Goal: Check status: Check status

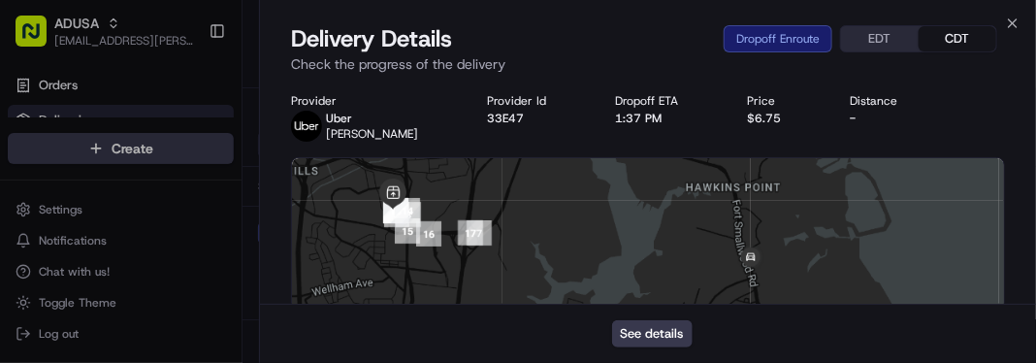
scroll to position [688, 0]
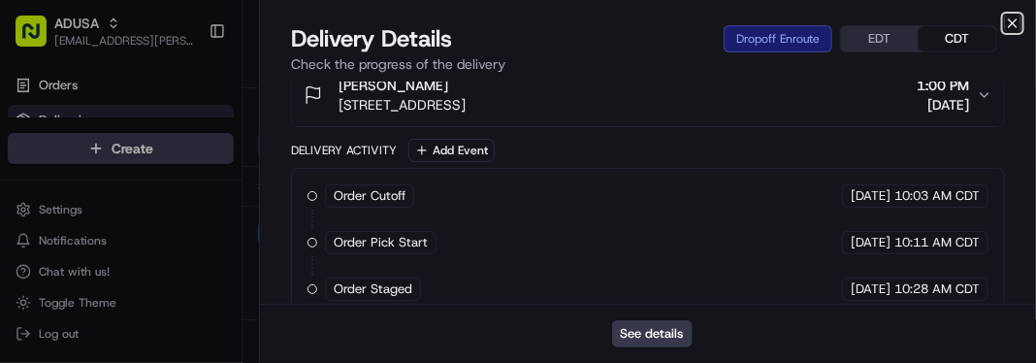
click at [1018, 29] on icon "button" at bounding box center [1013, 24] width 16 height 16
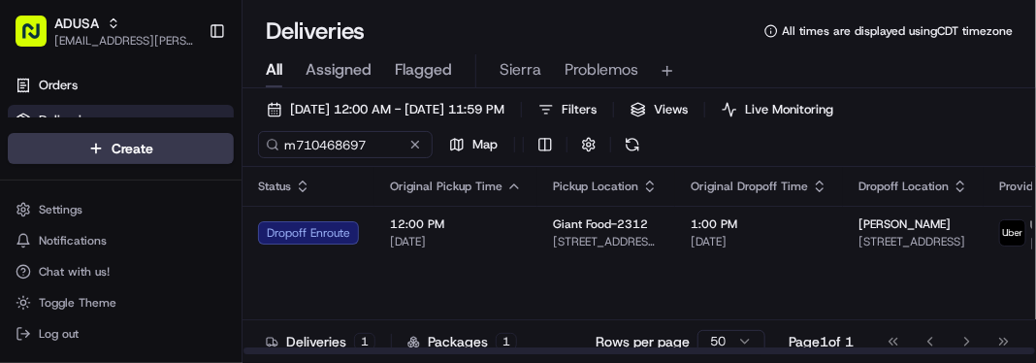
click at [980, 148] on div "09/17/2025 12:00 AM - 09/17/2025 11:59 PM Filters Views Live Monitoring m710468…" at bounding box center [640, 131] width 794 height 71
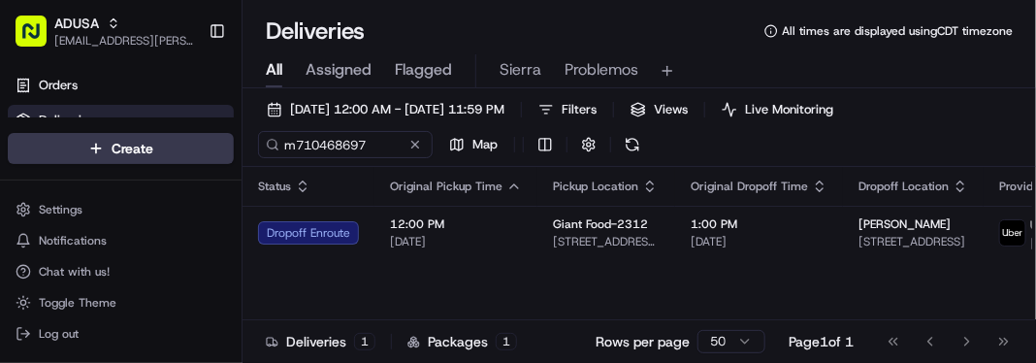
click at [658, 37] on div "Deliveries All times are displayed using CDT timezone" at bounding box center [640, 31] width 794 height 31
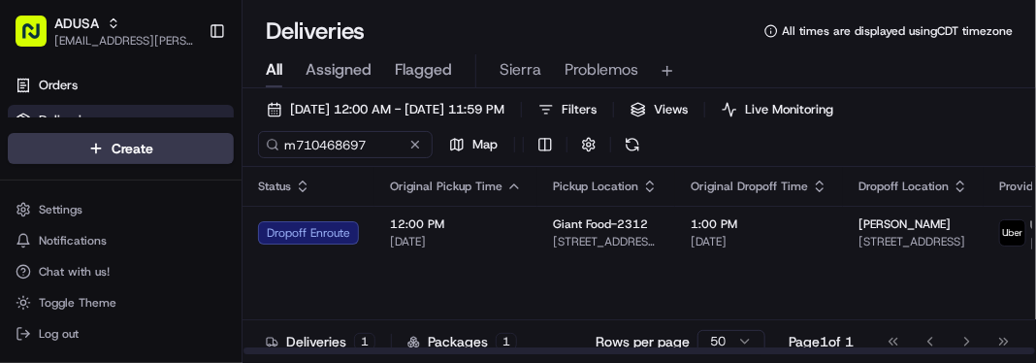
click at [926, 301] on div "Status Original Pickup Time Pickup Location Original Dropoff Time Dropoff Locat…" at bounding box center [726, 261] width 967 height 188
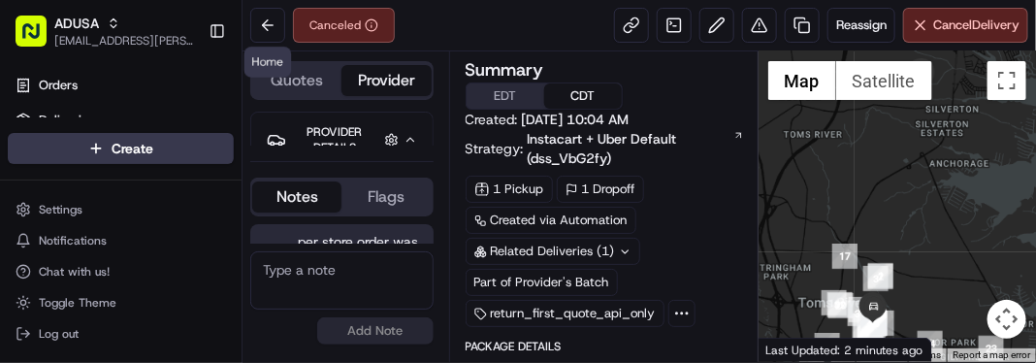
click at [257, 30] on button at bounding box center [267, 25] width 35 height 35
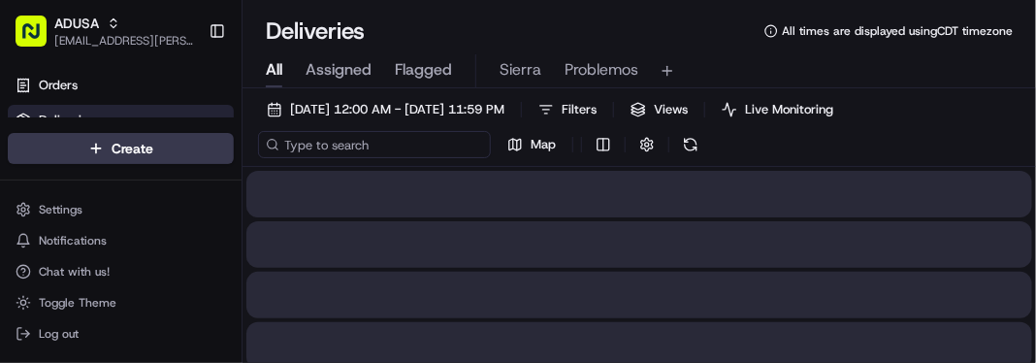
click at [375, 143] on input at bounding box center [374, 144] width 233 height 27
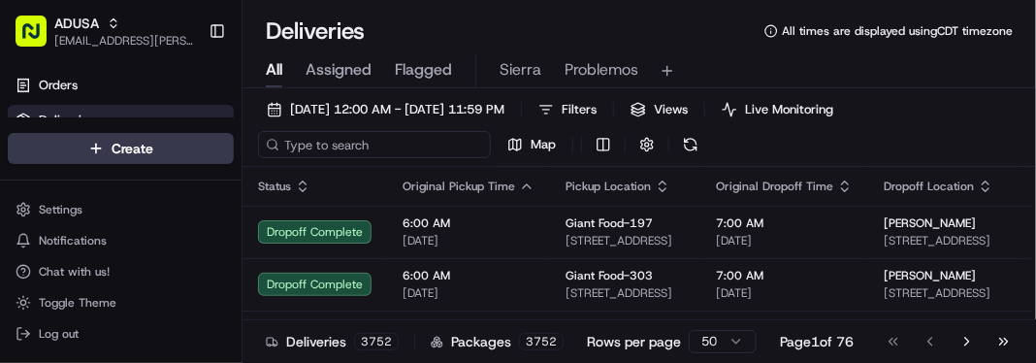
paste input "m711023321"
click at [375, 143] on input "m711023321" at bounding box center [374, 144] width 233 height 27
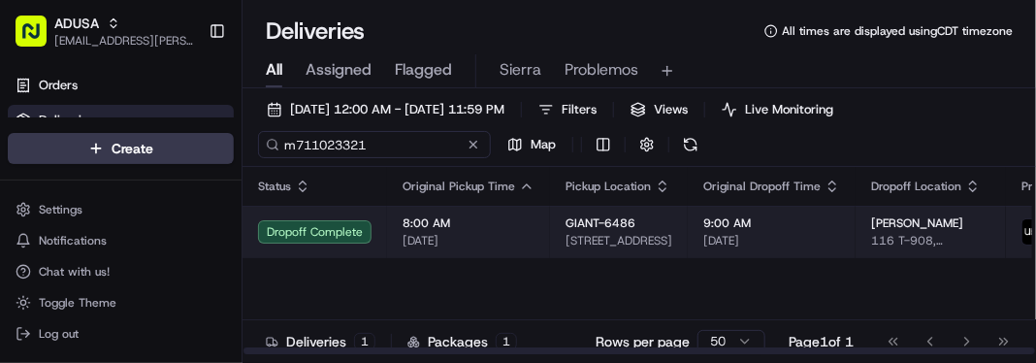
type input "m711023321"
click at [493, 242] on span "[DATE]" at bounding box center [469, 241] width 132 height 16
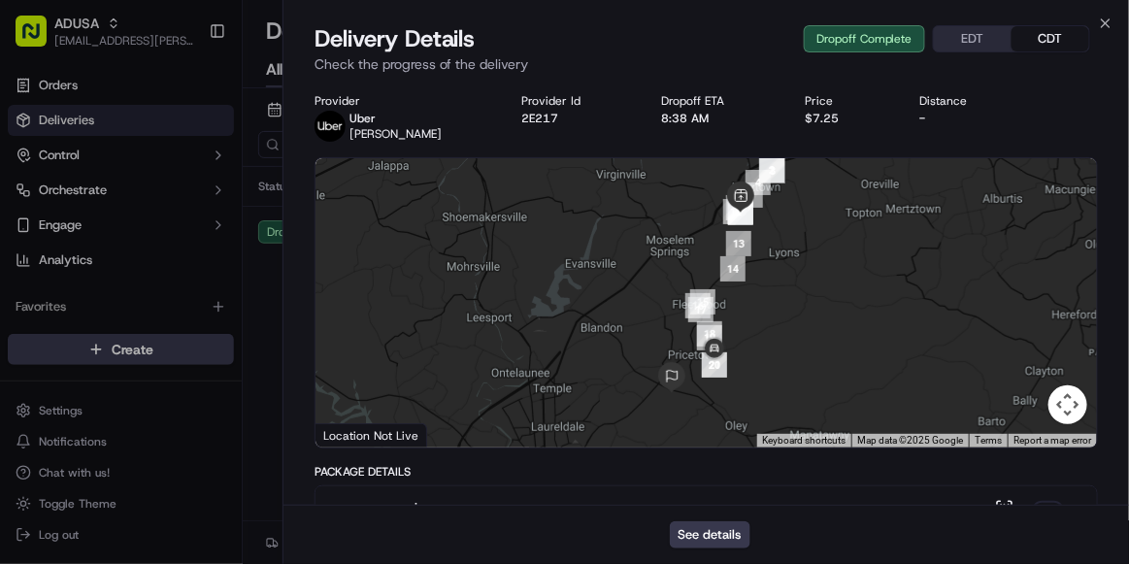
click at [993, 93] on div "Distance" at bounding box center [968, 101] width 97 height 16
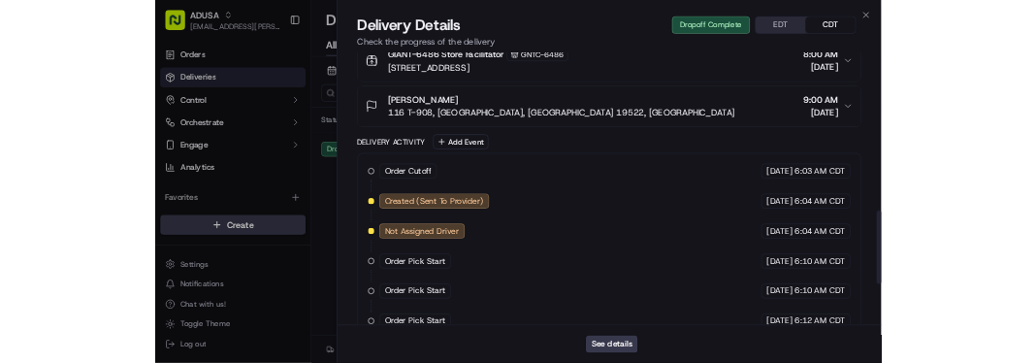
scroll to position [1146, 0]
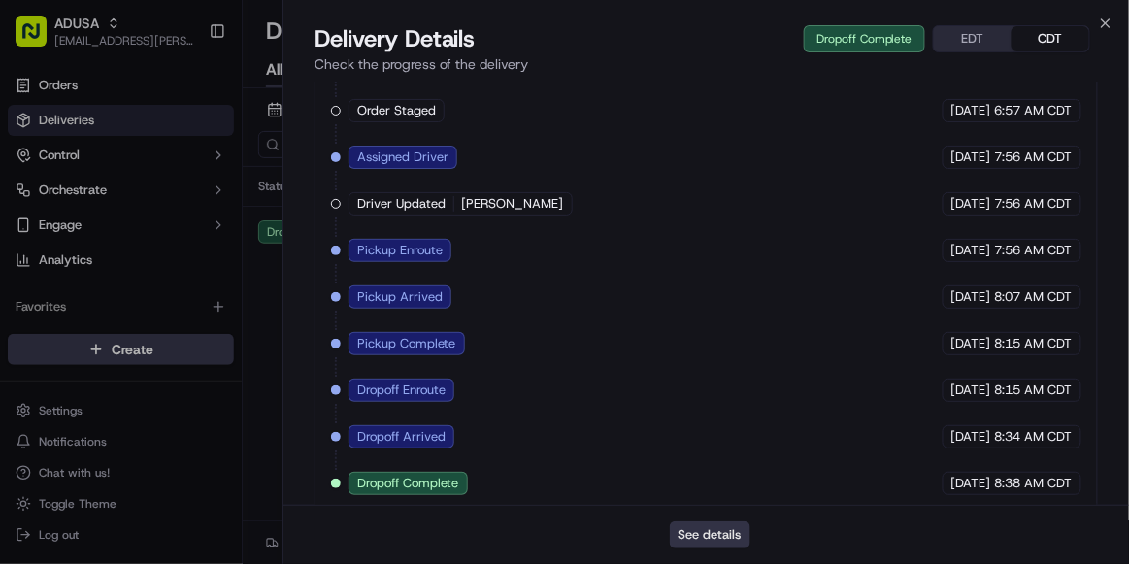
click at [723, 362] on button "See details" at bounding box center [710, 534] width 81 height 27
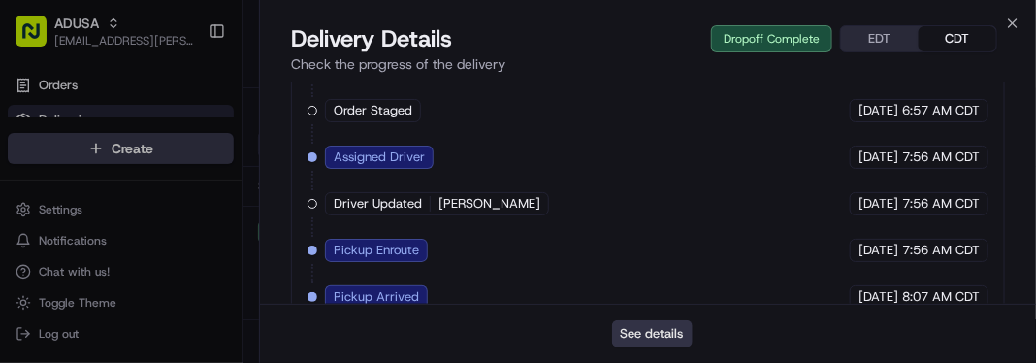
scroll to position [0, 0]
click at [1009, 30] on icon "button" at bounding box center [1013, 24] width 16 height 16
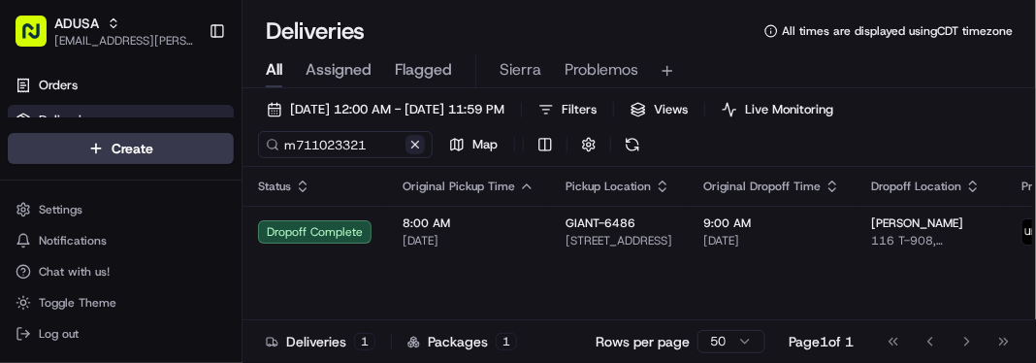
click at [420, 142] on button at bounding box center [415, 144] width 19 height 19
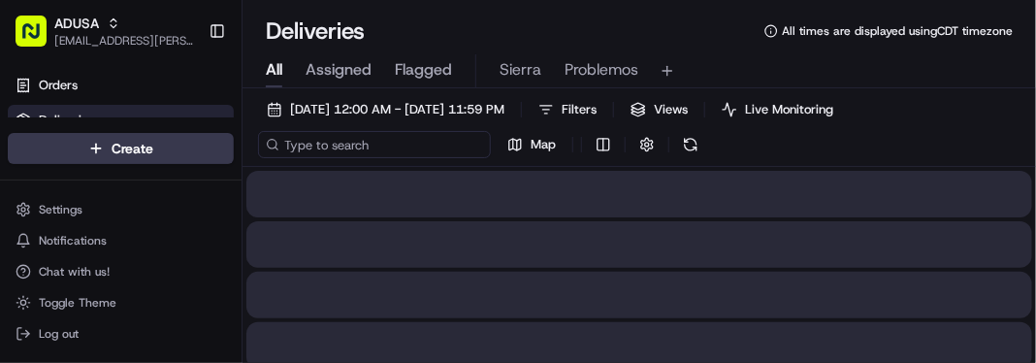
click at [377, 145] on input at bounding box center [374, 144] width 233 height 27
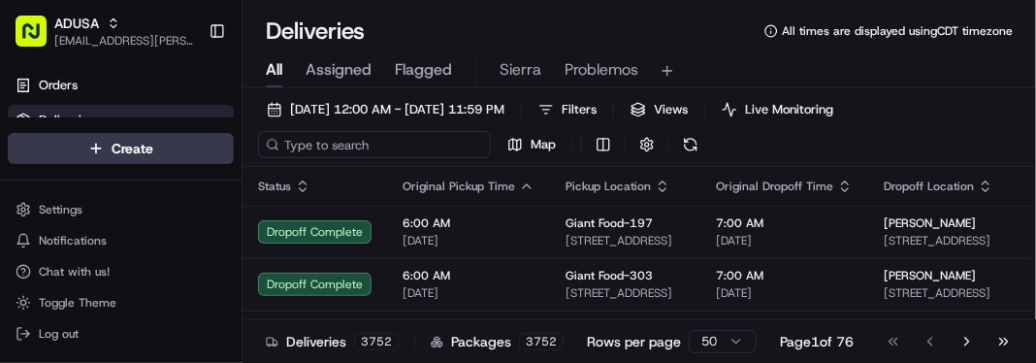
paste input "m703830720"
click at [377, 145] on input "m703830720" at bounding box center [374, 144] width 233 height 27
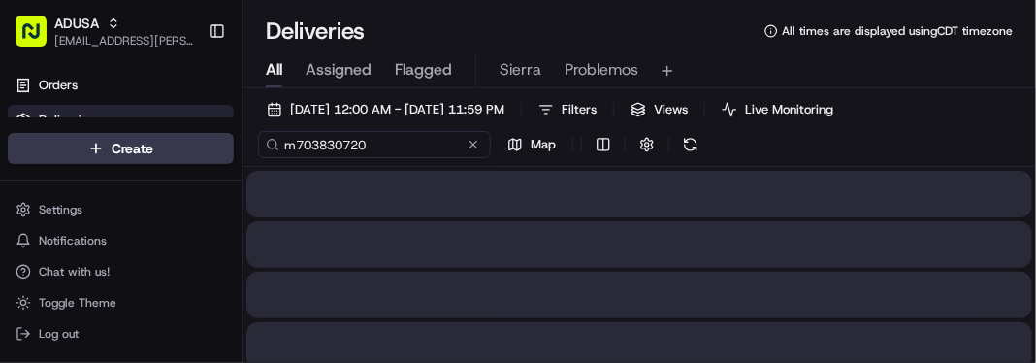
type input "m703830720"
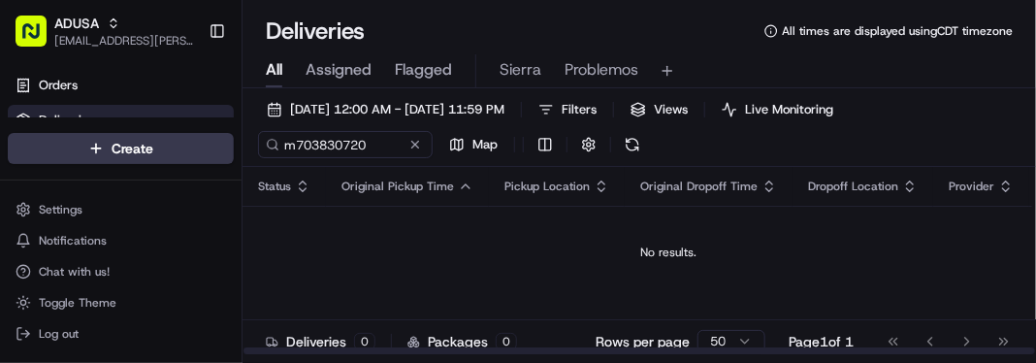
click at [946, 271] on td "No results." at bounding box center [669, 252] width 853 height 93
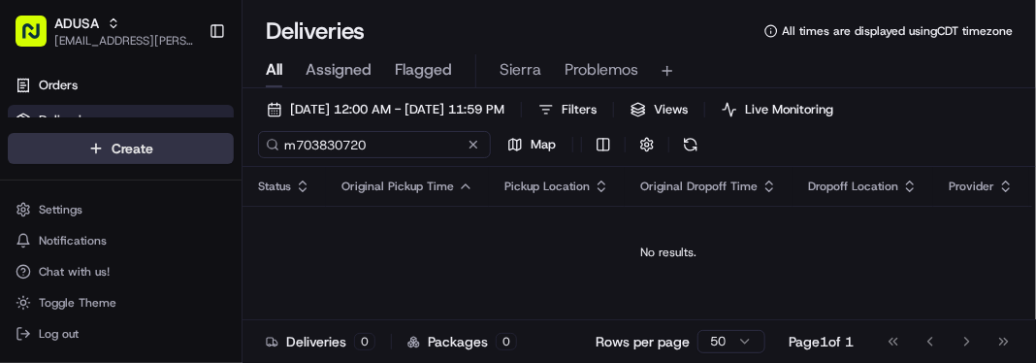
drag, startPoint x: 377, startPoint y: 148, endPoint x: 93, endPoint y: 145, distance: 284.3
click at [93, 145] on div "ADUSA sierra.centeno@adusa.com Toggle Sidebar Orders Deliveries Control Orchest…" at bounding box center [518, 181] width 1036 height 363
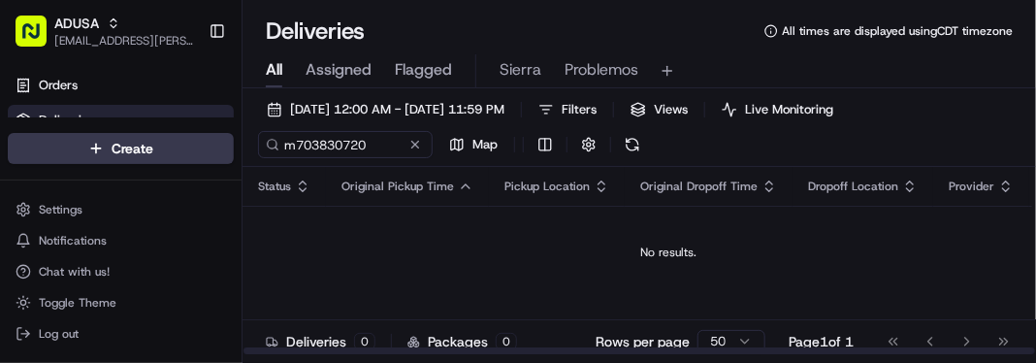
click at [1023, 250] on div "No results." at bounding box center [668, 253] width 837 height 16
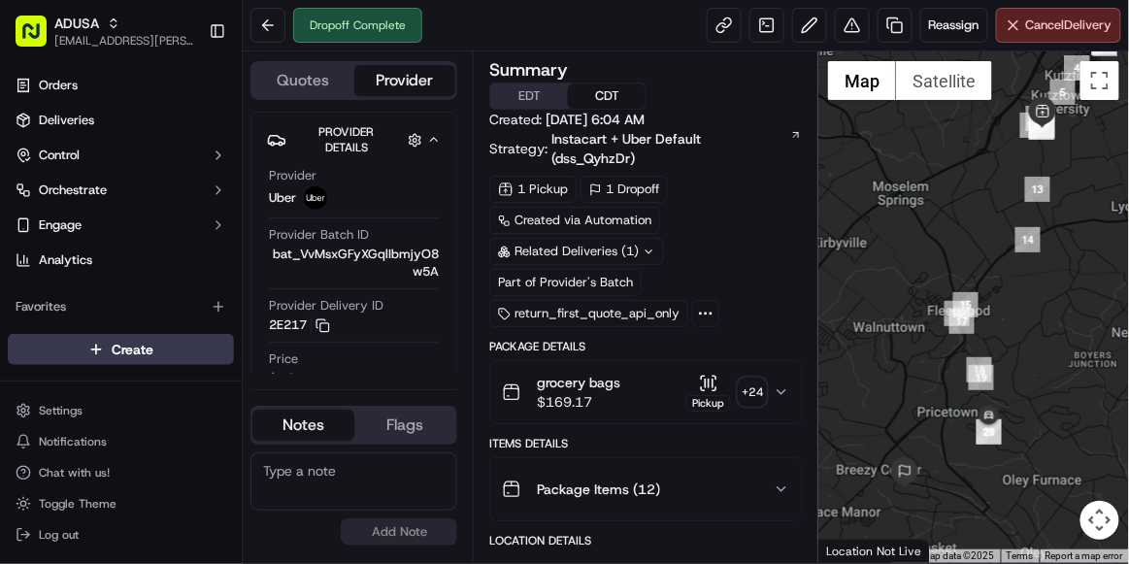
click at [386, 474] on textarea at bounding box center [353, 481] width 207 height 58
type textarea "per cust did not receive order, cancelled by CC"
click at [409, 537] on button "Add Note" at bounding box center [399, 531] width 116 height 27
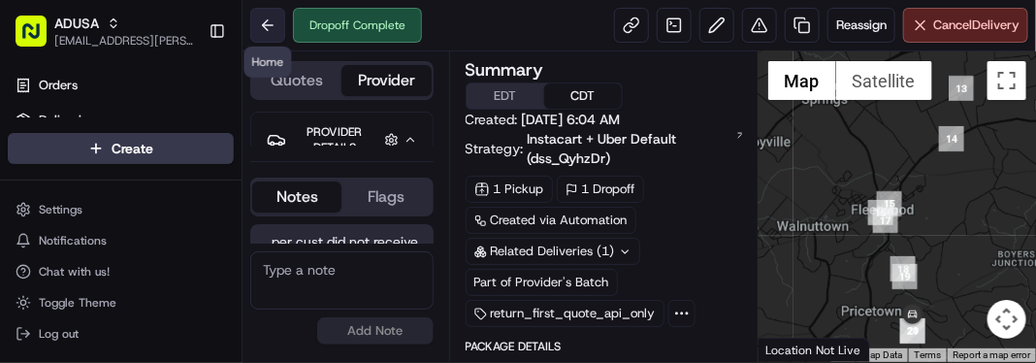
click at [265, 14] on button at bounding box center [267, 25] width 35 height 35
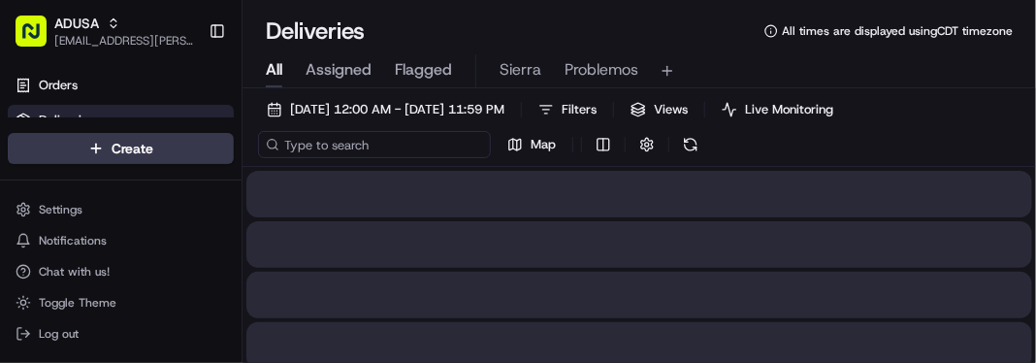
click at [345, 137] on input at bounding box center [374, 144] width 233 height 27
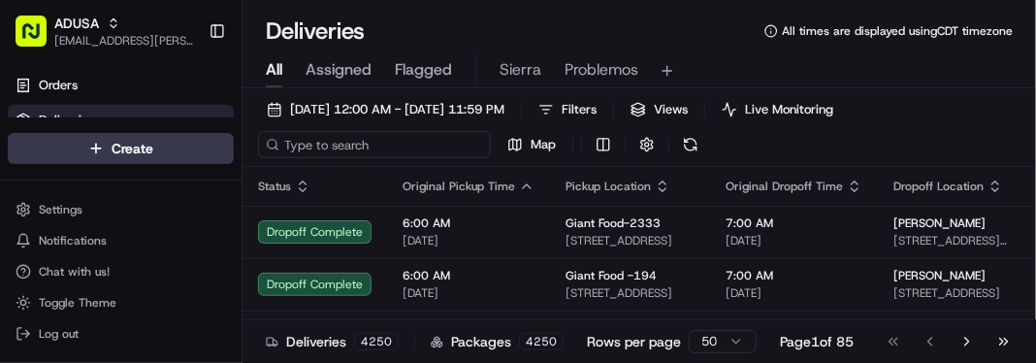
click at [345, 137] on input at bounding box center [374, 144] width 233 height 27
paste input "m715663755"
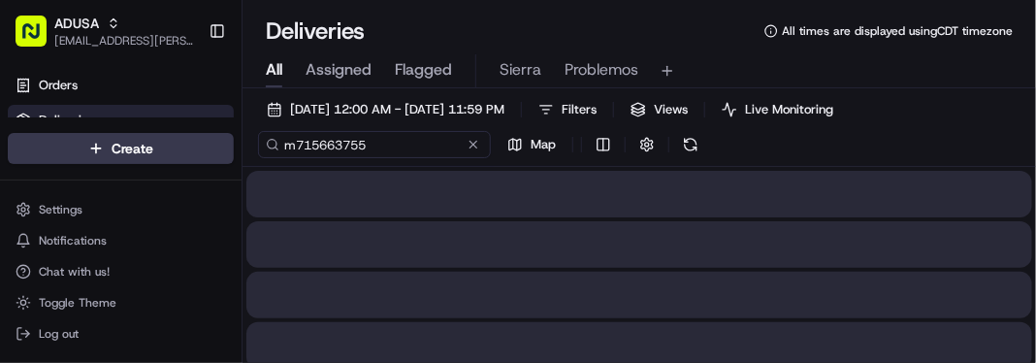
type input "m715663755"
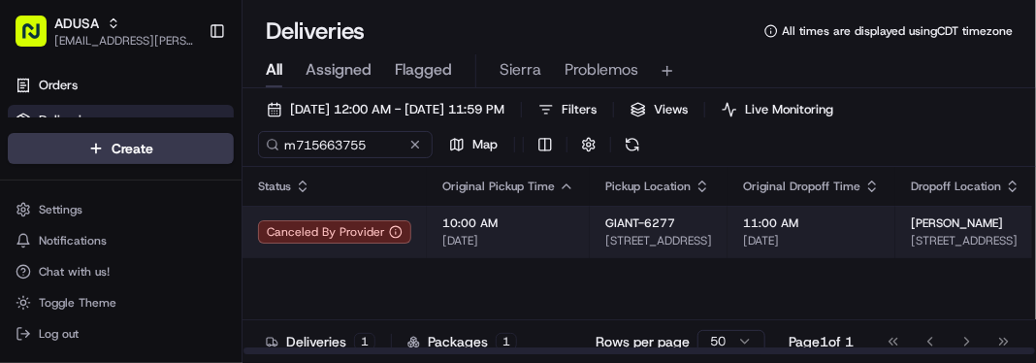
click at [547, 241] on span "[DATE]" at bounding box center [509, 241] width 132 height 16
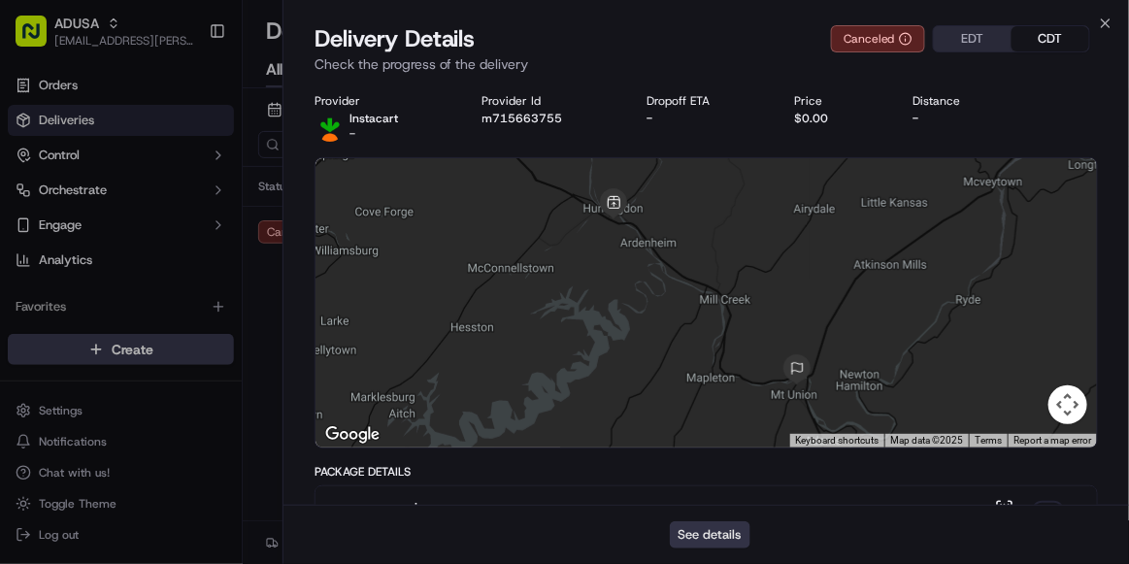
click at [725, 362] on button "See details" at bounding box center [710, 534] width 81 height 27
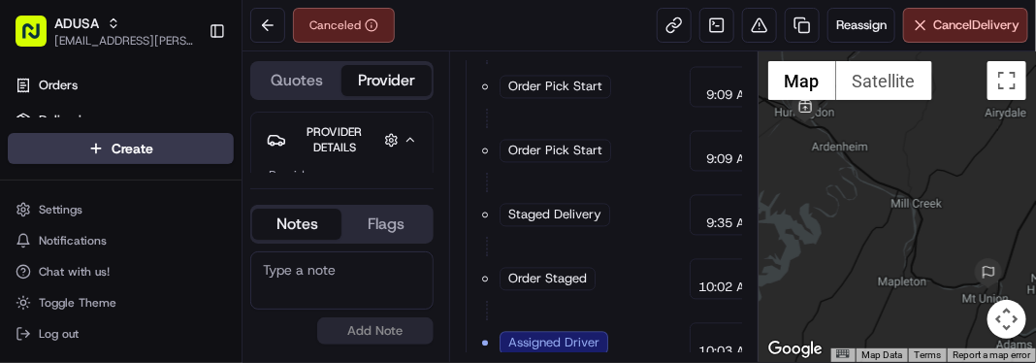
click at [298, 281] on textarea at bounding box center [341, 280] width 183 height 58
click at [285, 276] on textarea at bounding box center [341, 280] width 183 height 58
click at [269, 265] on textarea at bounding box center [341, 280] width 183 height 58
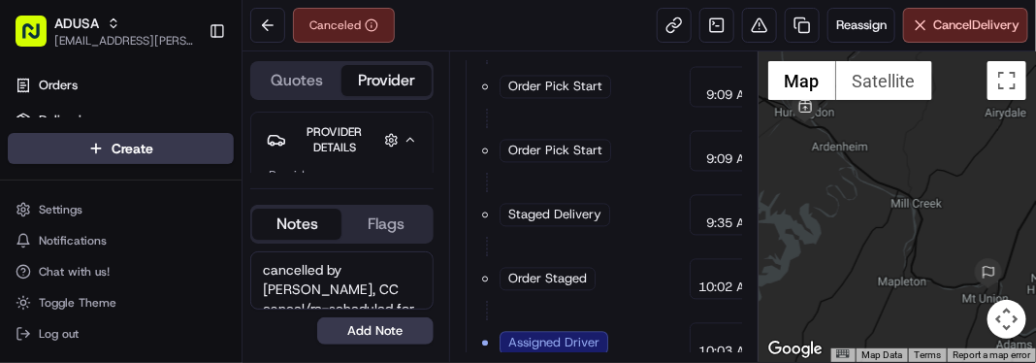
scroll to position [7, 0]
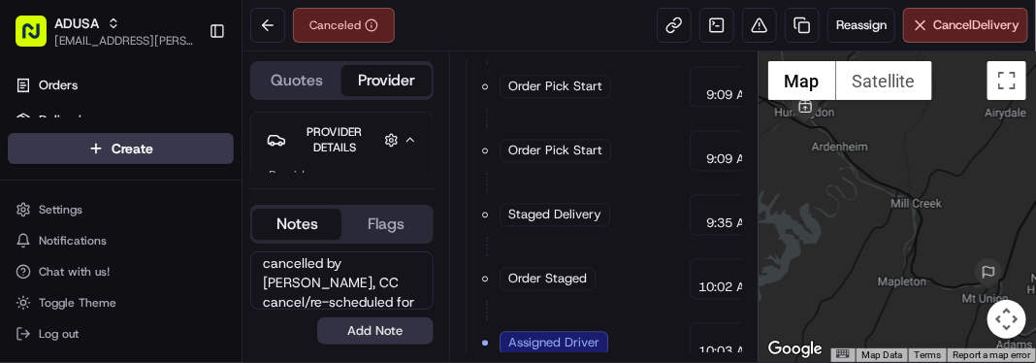
type textarea "cancelled by [PERSON_NAME], CC cancel/re-scheduled for cust"
click at [378, 334] on button "Add Note" at bounding box center [375, 330] width 116 height 27
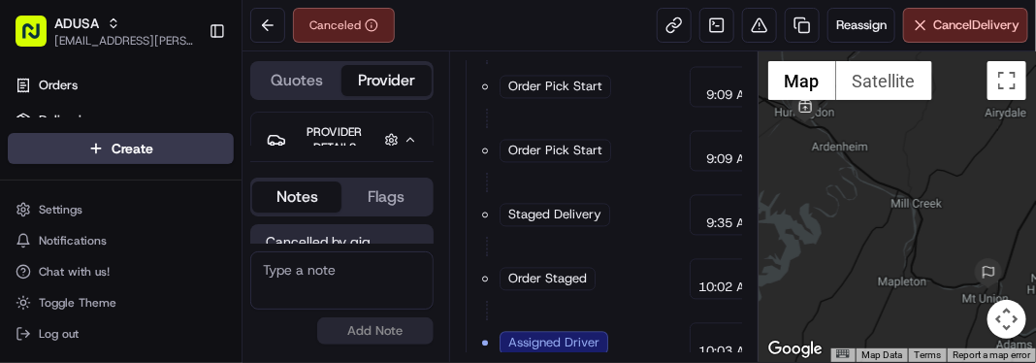
scroll to position [170, 0]
